Goal: Navigation & Orientation: Find specific page/section

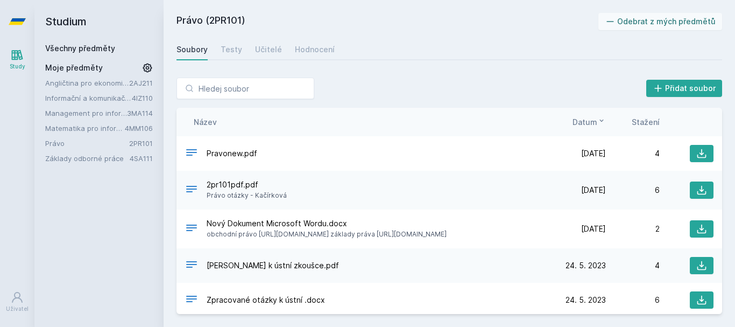
click at [458, 192] on div "2pr101pdf.pdf Právo otázky - [PERSON_NAME]" at bounding box center [368, 190] width 367 height 22
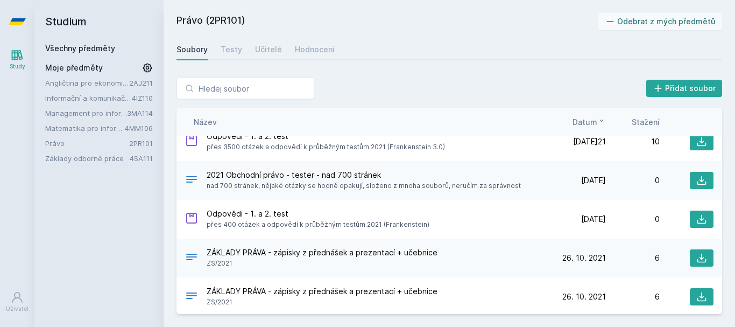
scroll to position [554, 0]
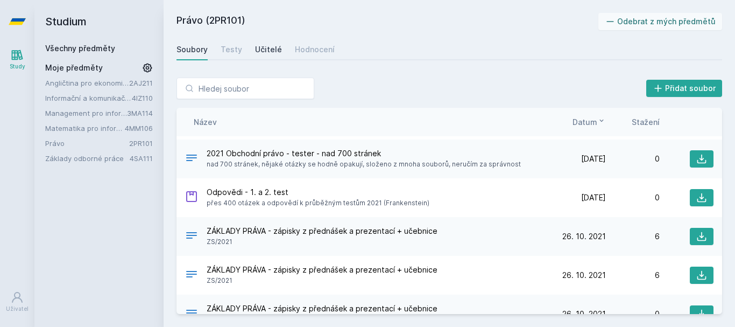
click at [264, 55] on link "Učitelé" at bounding box center [268, 50] width 27 height 22
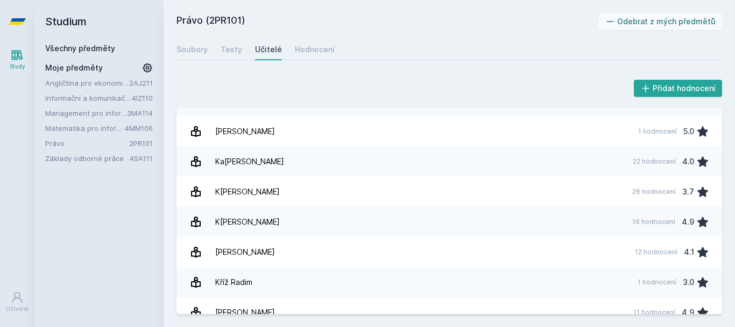
scroll to position [370, 0]
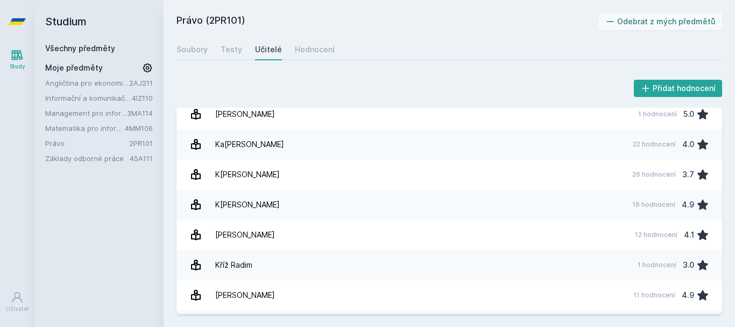
drag, startPoint x: 724, startPoint y: 208, endPoint x: 724, endPoint y: 218, distance: 10.2
click at [724, 218] on div "Přidat hodnocení Andreisová [PERSON_NAME] 3 hodnocení 5.0 [PERSON_NAME] [PERSON…" at bounding box center [449, 196] width 571 height 262
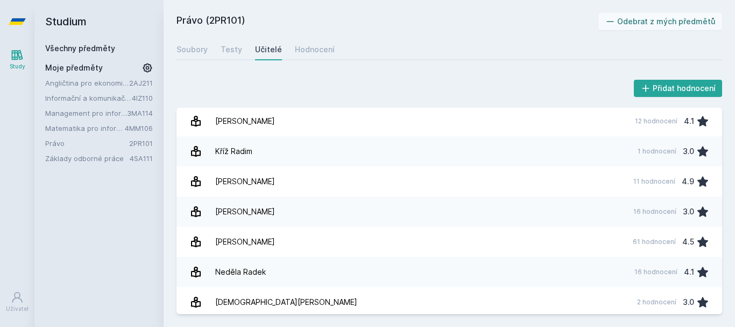
scroll to position [488, 0]
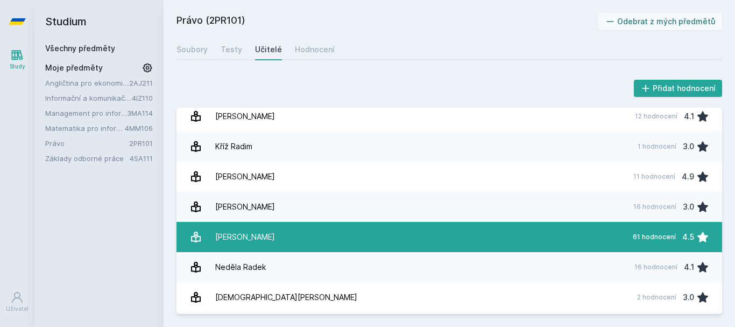
click at [452, 235] on link "[PERSON_NAME] 61 hodnocení 4.5" at bounding box center [448, 237] width 545 height 30
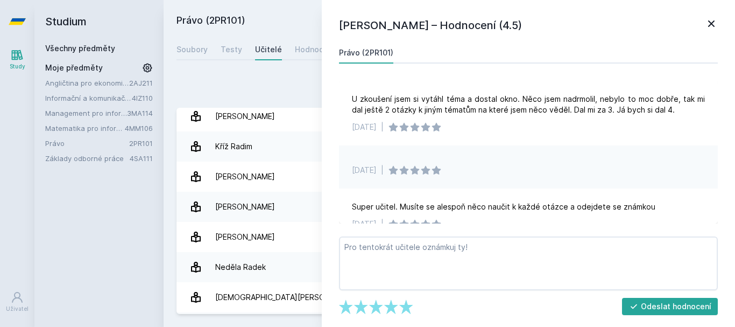
click at [711, 23] on icon at bounding box center [711, 23] width 6 height 6
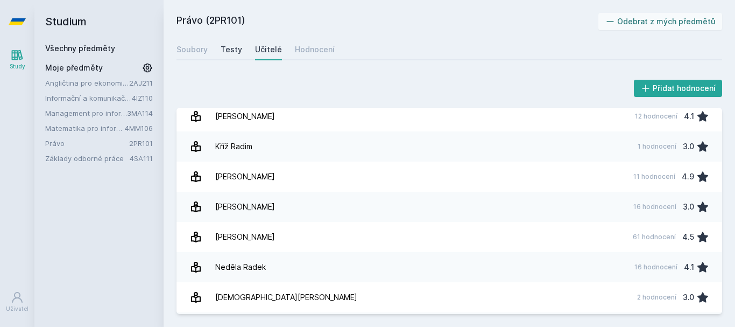
click at [230, 52] on div "Testy" at bounding box center [232, 49] width 22 height 11
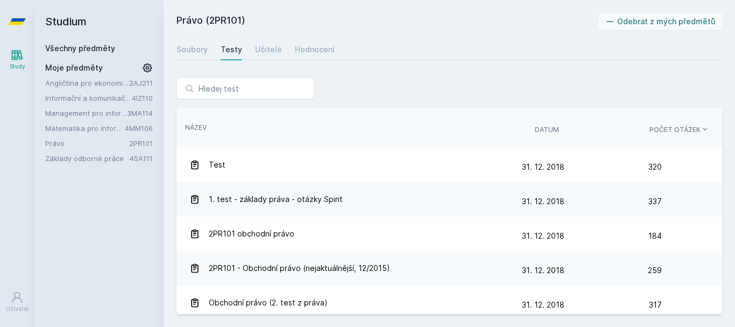
click at [554, 125] on span "Datum" at bounding box center [547, 130] width 24 height 10
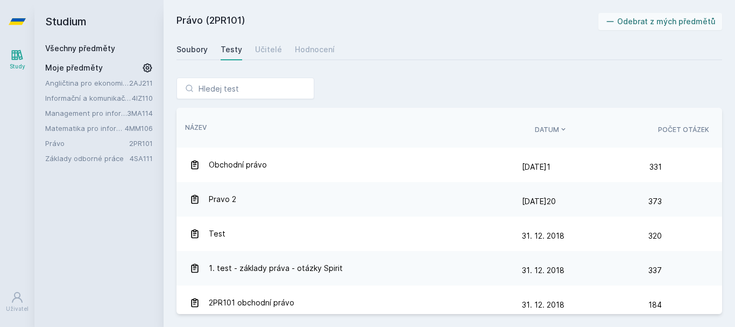
click at [181, 43] on link "Soubory" at bounding box center [191, 50] width 31 height 22
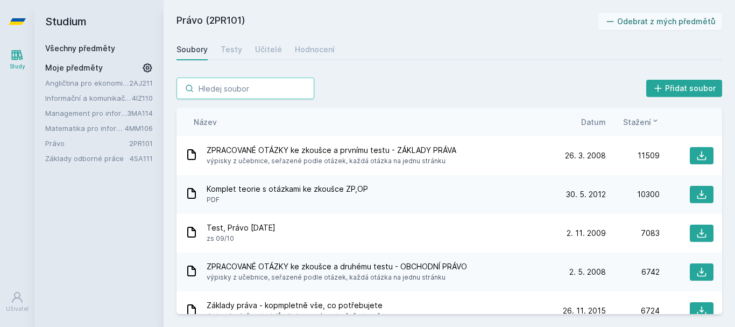
click at [240, 84] on input "search" at bounding box center [245, 88] width 138 height 22
click at [94, 125] on link "Matematika pro informatiky" at bounding box center [85, 128] width 80 height 11
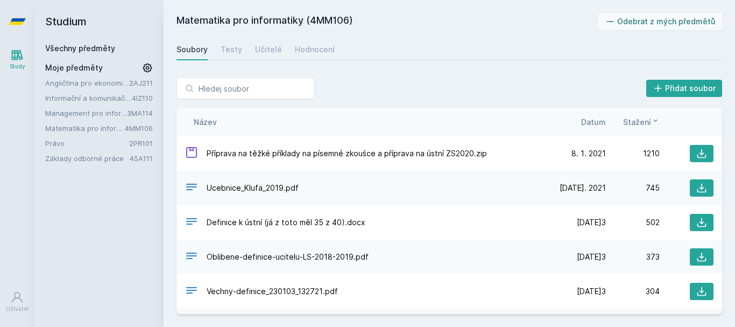
click at [606, 122] on div "Stažení" at bounding box center [633, 121] width 54 height 11
click at [599, 123] on span "Datum" at bounding box center [593, 121] width 25 height 11
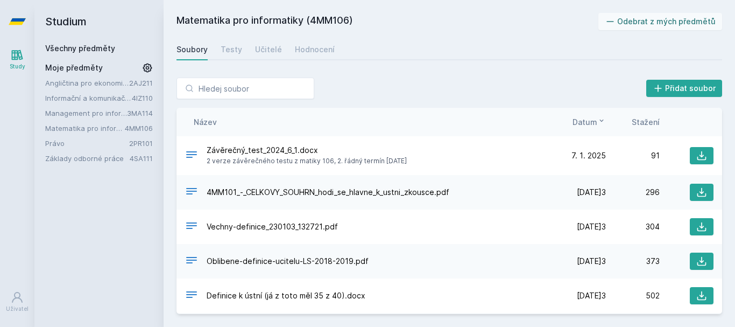
click at [602, 126] on button "Datum" at bounding box center [588, 121] width 33 height 11
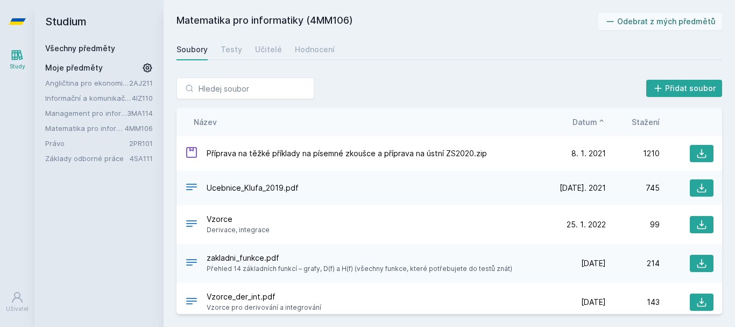
click at [602, 126] on button "Datum" at bounding box center [588, 121] width 33 height 11
